Goal: Task Accomplishment & Management: Manage account settings

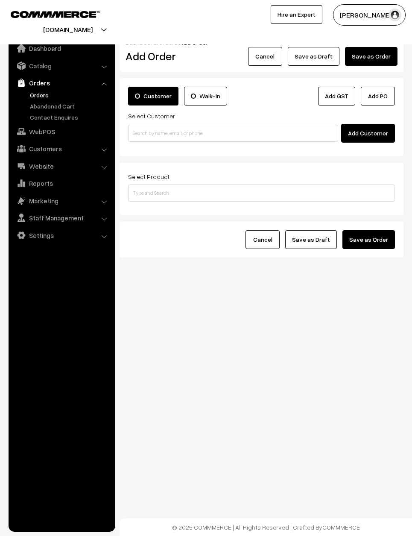
click at [275, 60] on button "Cancel" at bounding box center [265, 56] width 34 height 19
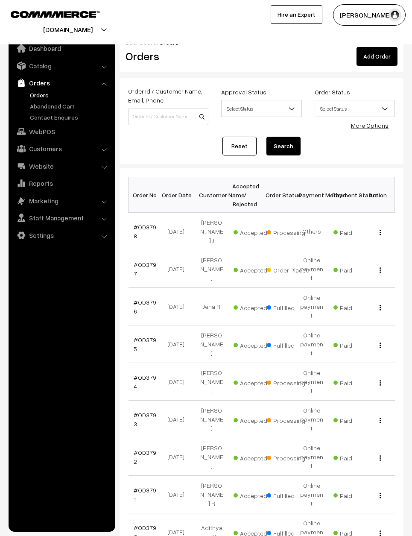
click at [145, 261] on link "#OD3797" at bounding box center [145, 269] width 23 height 16
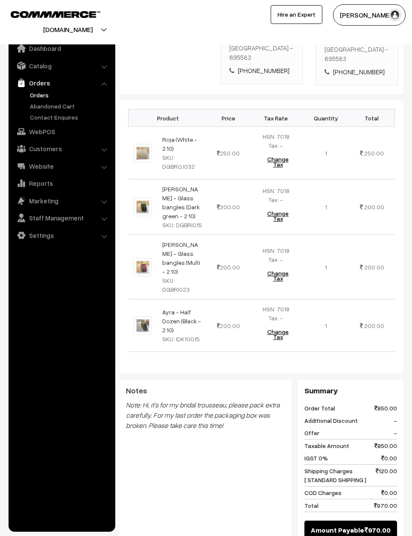
scroll to position [244, 0]
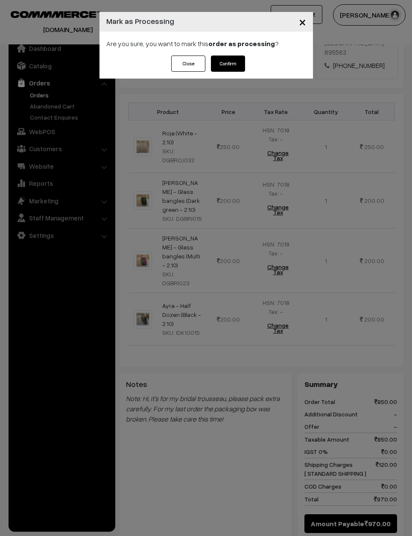
click at [247, 56] on div "Close Confirm" at bounding box center [205, 66] width 213 height 23
click at [227, 57] on button "Confirm" at bounding box center [228, 63] width 34 height 16
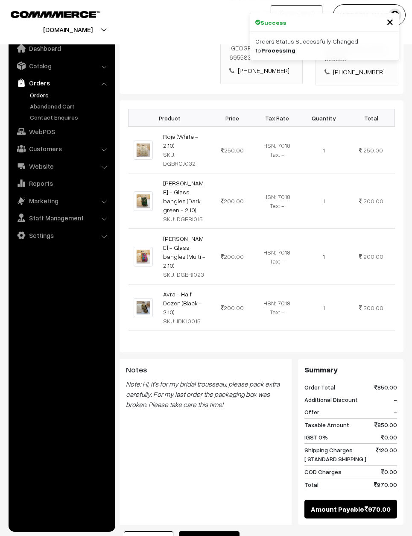
click at [217, 531] on button "Generate Invoice" at bounding box center [209, 540] width 61 height 19
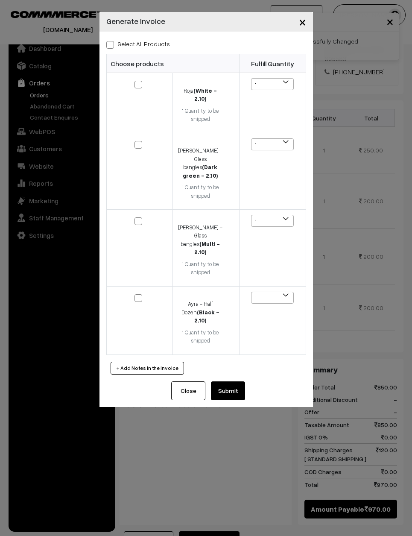
click at [141, 48] on label "Select All Products" at bounding box center [138, 43] width 64 height 9
click at [112, 46] on input "Select All Products" at bounding box center [109, 44] width 6 height 6
checkbox input "true"
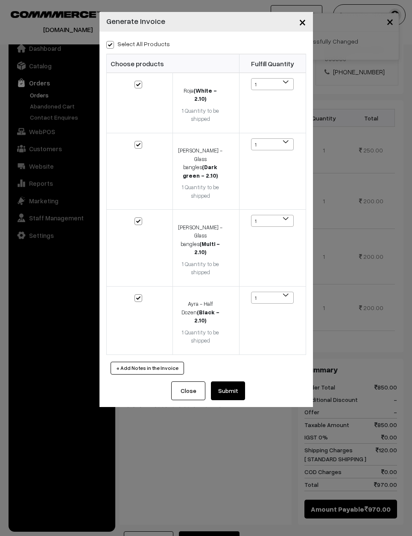
checkbox input "true"
click at [234, 381] on button "Submit" at bounding box center [228, 390] width 34 height 19
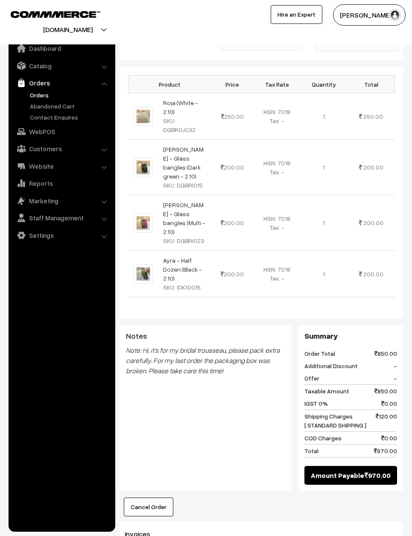
scroll to position [255, 0]
